Goal: Information Seeking & Learning: Understand process/instructions

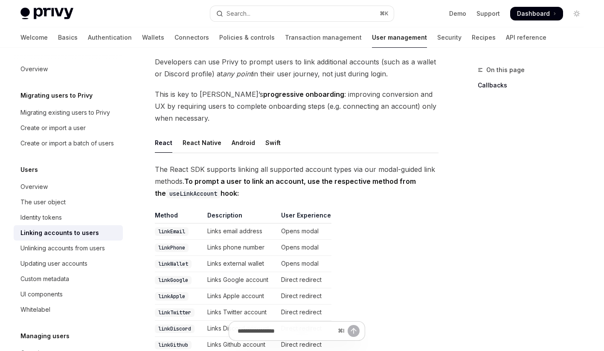
scroll to position [54, 0]
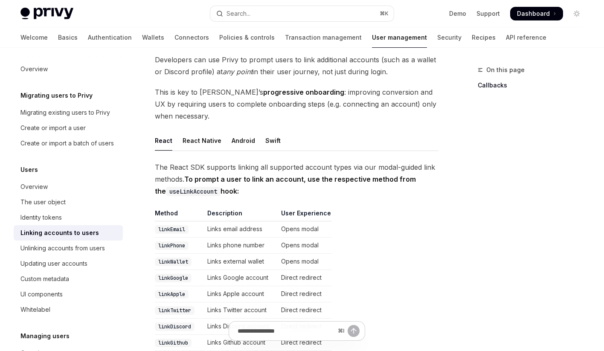
click at [286, 88] on strong "progressive onboarding" at bounding box center [303, 92] width 81 height 9
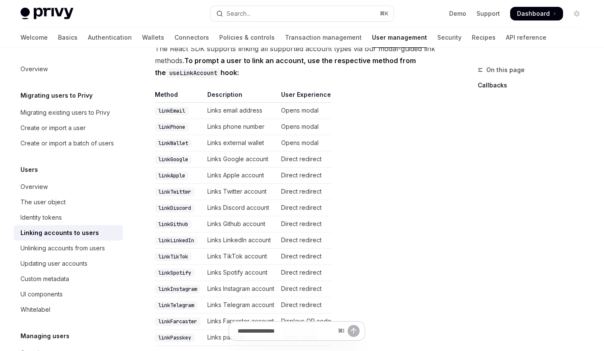
scroll to position [175, 0]
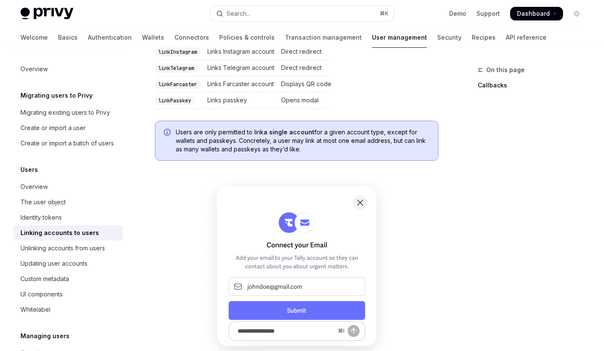
scroll to position [412, 0]
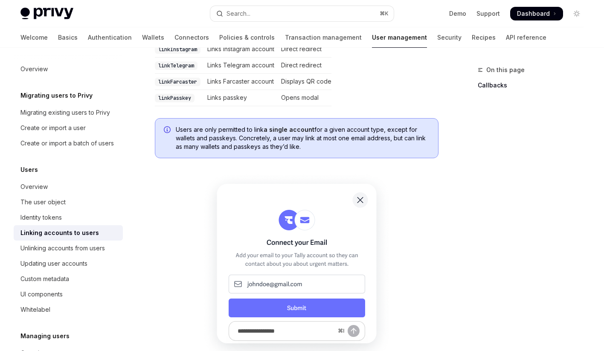
click at [286, 87] on td "Displays QR code" at bounding box center [305, 82] width 54 height 16
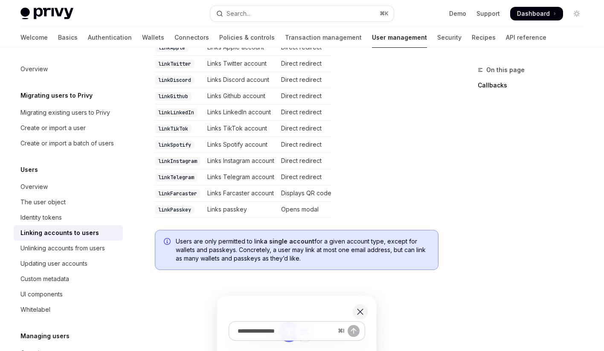
scroll to position [0, 0]
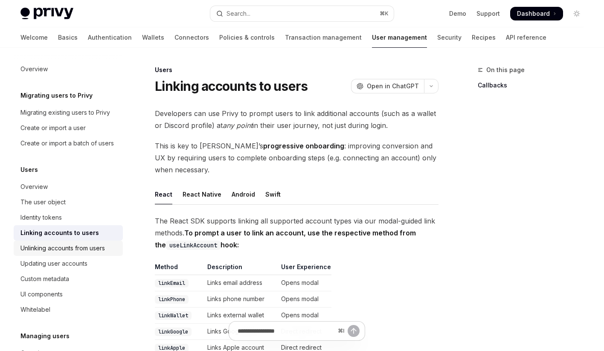
click at [36, 247] on div "Unlinking accounts from users" at bounding box center [62, 248] width 84 height 10
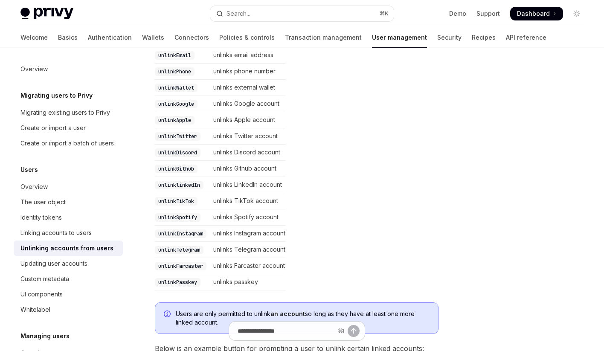
scroll to position [209, 0]
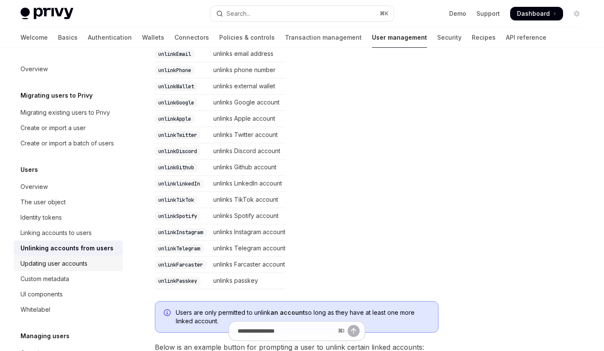
click at [54, 268] on div "Updating user accounts" at bounding box center [53, 264] width 67 height 10
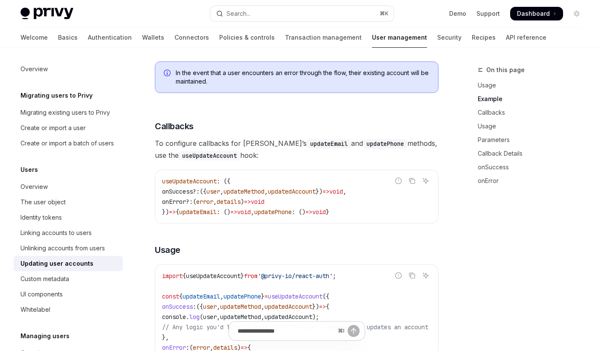
scroll to position [469, 0]
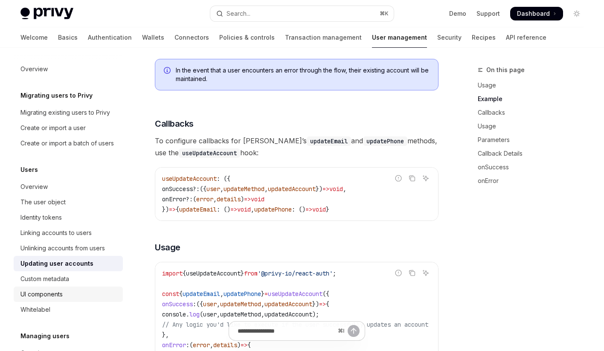
click at [64, 294] on div "UI components" at bounding box center [68, 294] width 97 height 10
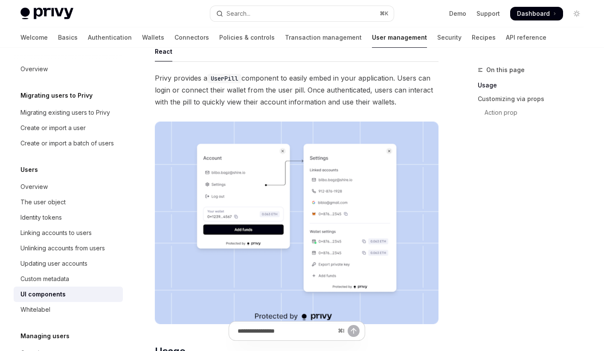
scroll to position [24, 0]
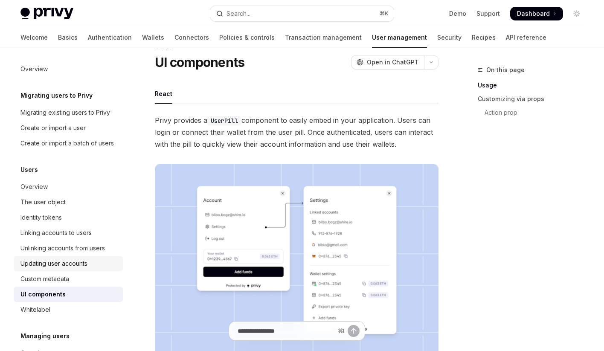
click at [46, 266] on div "Updating user accounts" at bounding box center [53, 264] width 67 height 10
type textarea "*"
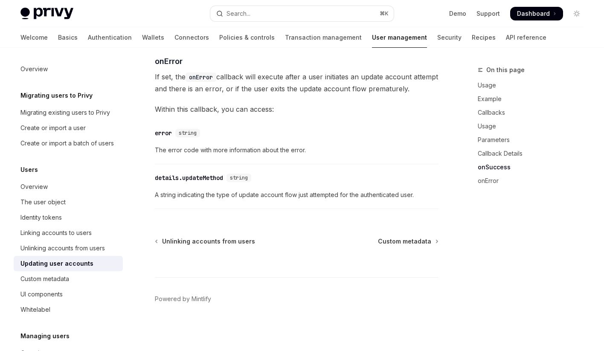
scroll to position [1266, 0]
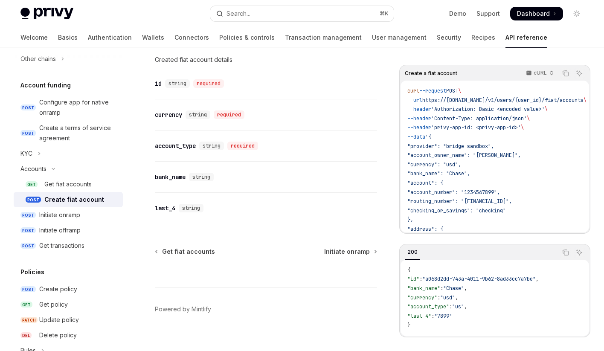
scroll to position [939, 0]
